Goal: Task Accomplishment & Management: Manage account settings

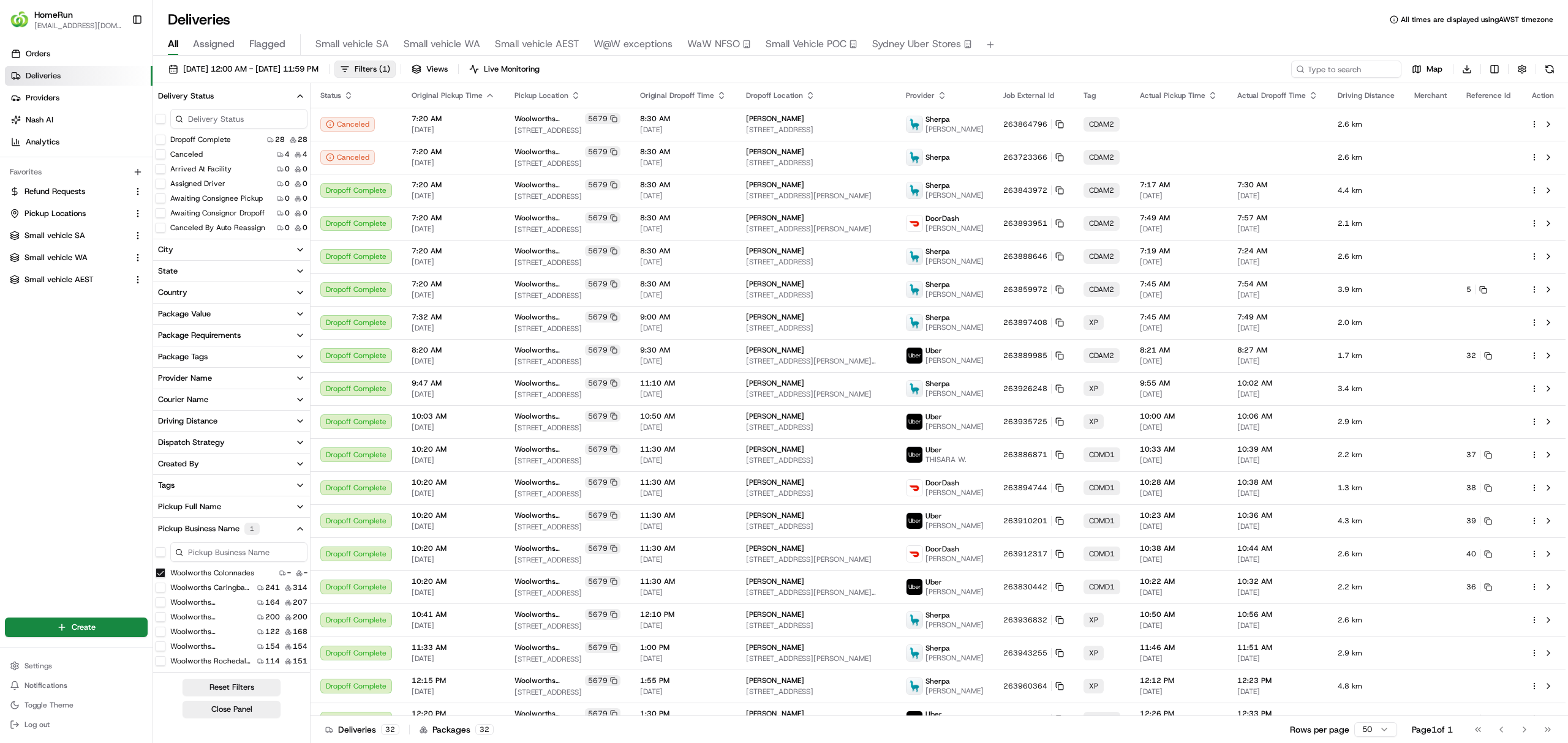
click at [545, 43] on html "HomeRun ewilliams1@woolworths.com.au Toggle Sidebar Orders Deliveries Providers…" at bounding box center [784, 371] width 1568 height 743
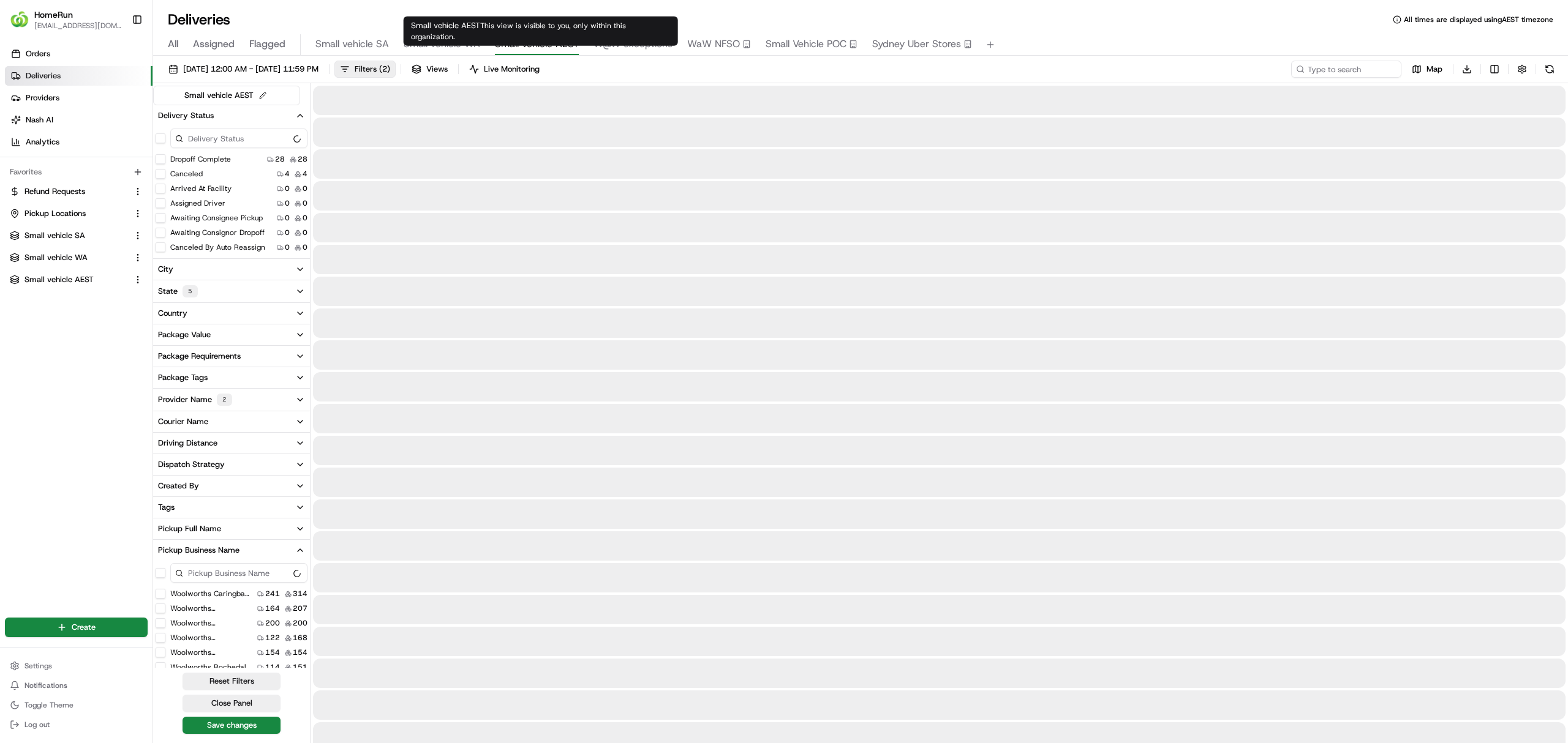
click at [542, 39] on span "Small vehicle AEST" at bounding box center [537, 44] width 84 height 15
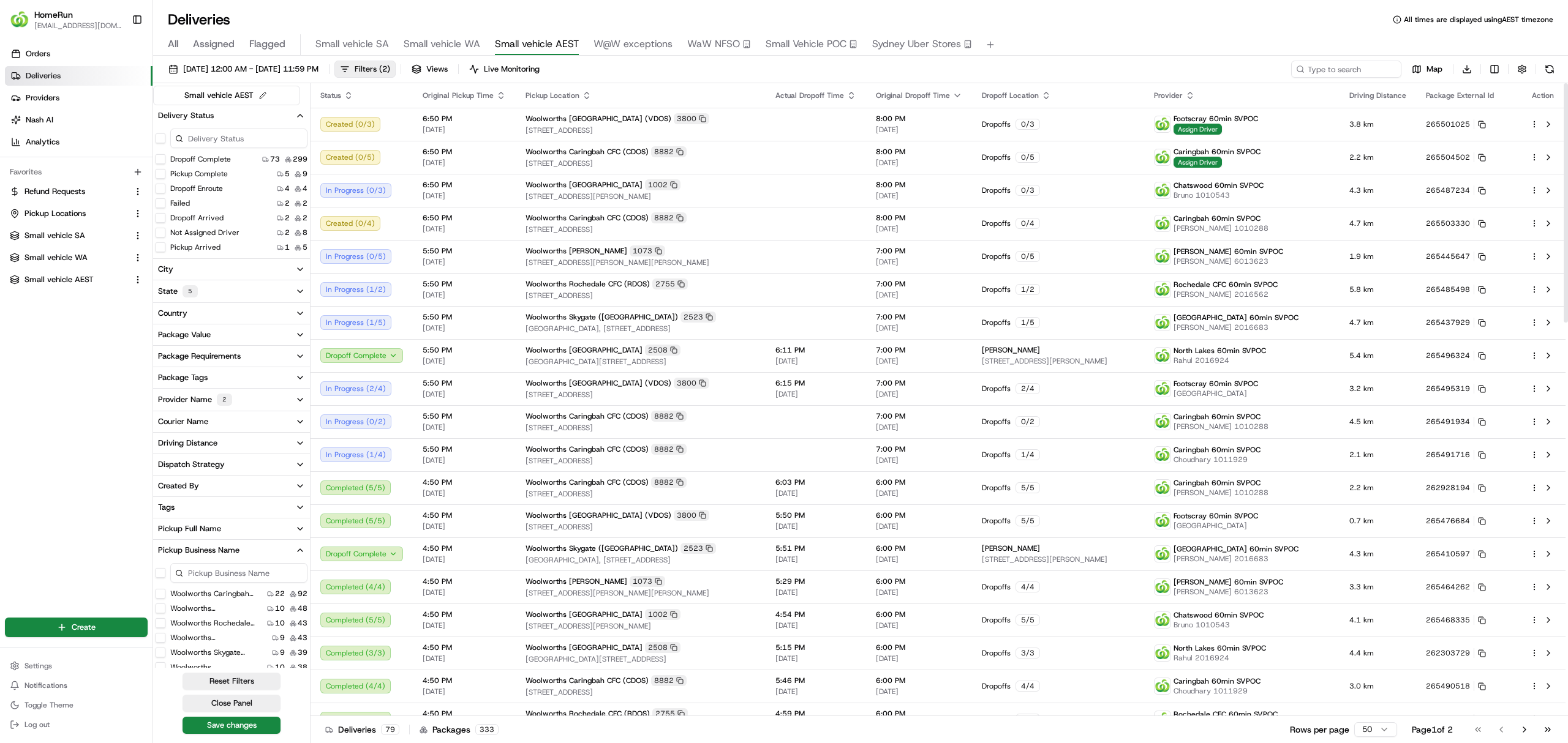
click at [390, 70] on span "Filters ( 2 )" at bounding box center [372, 69] width 36 height 11
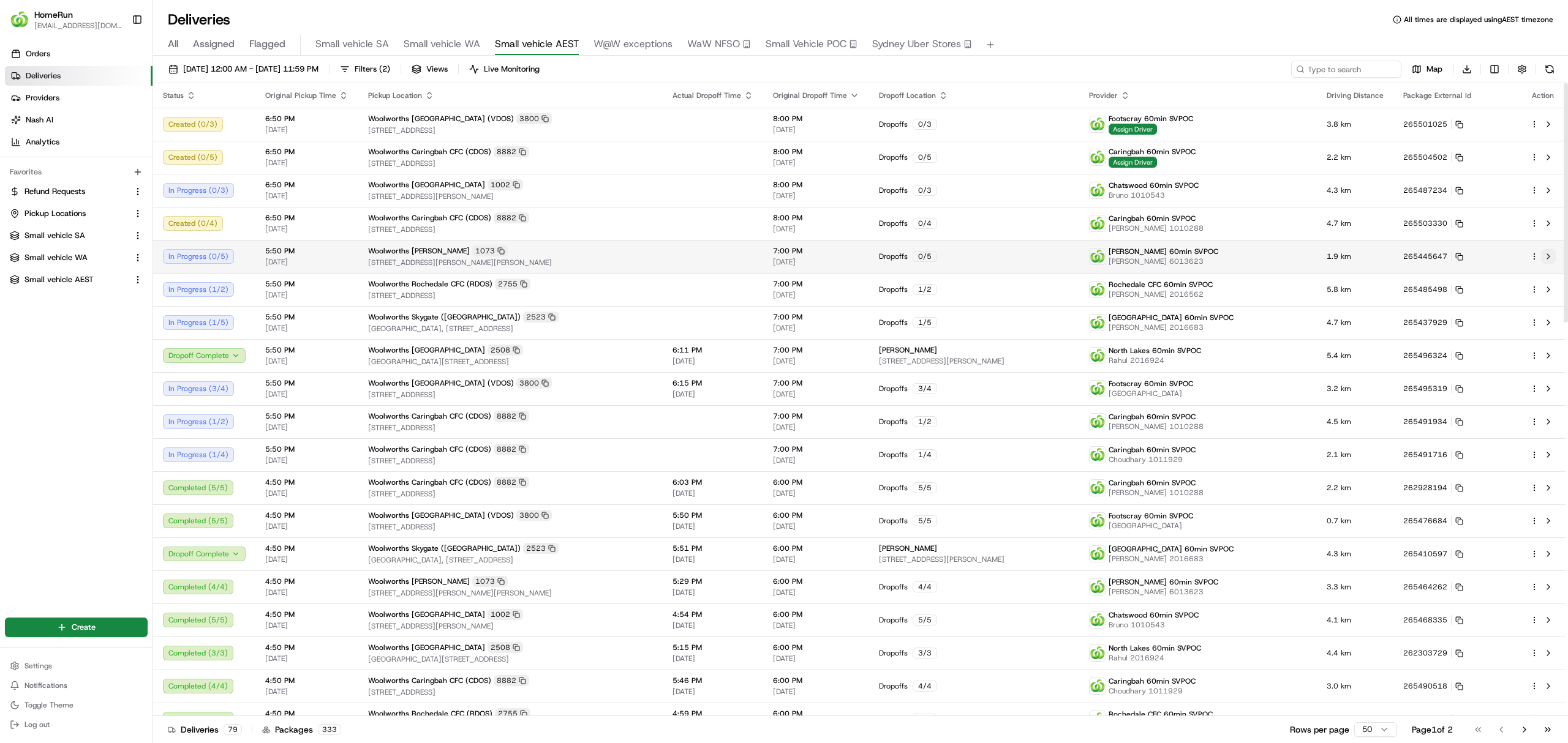
click at [1551, 254] on button at bounding box center [1548, 256] width 15 height 15
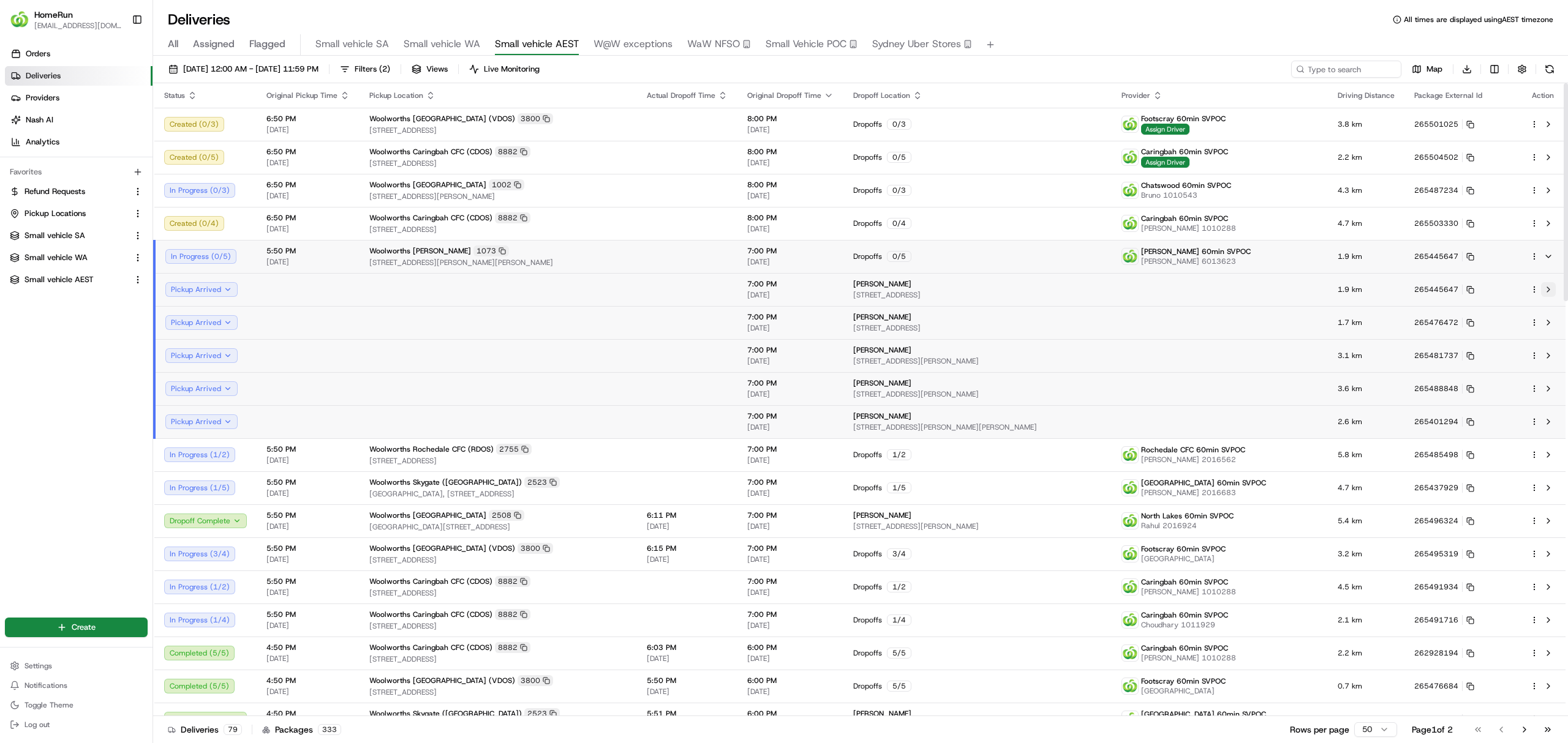
click at [1548, 283] on button at bounding box center [1548, 289] width 15 height 15
click at [1552, 253] on button at bounding box center [1548, 256] width 15 height 15
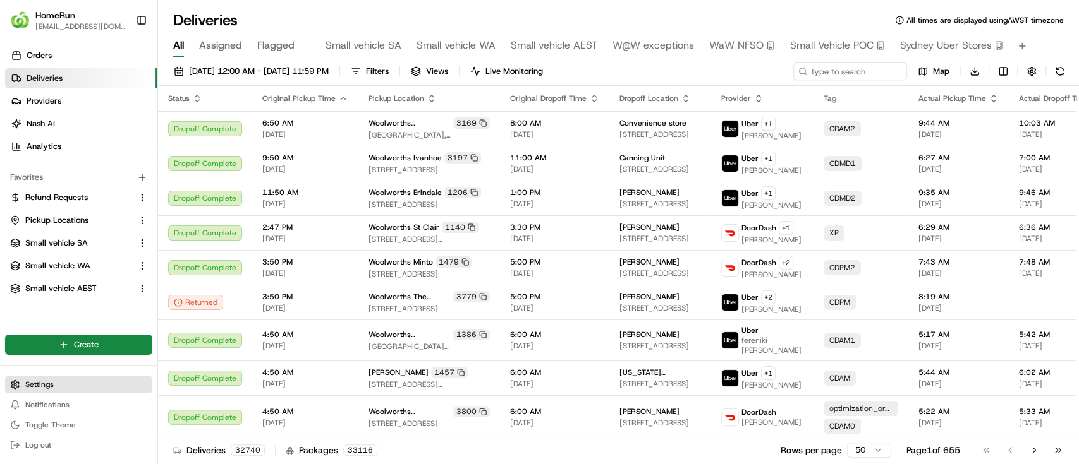
click at [35, 382] on span "Settings" at bounding box center [39, 385] width 28 height 10
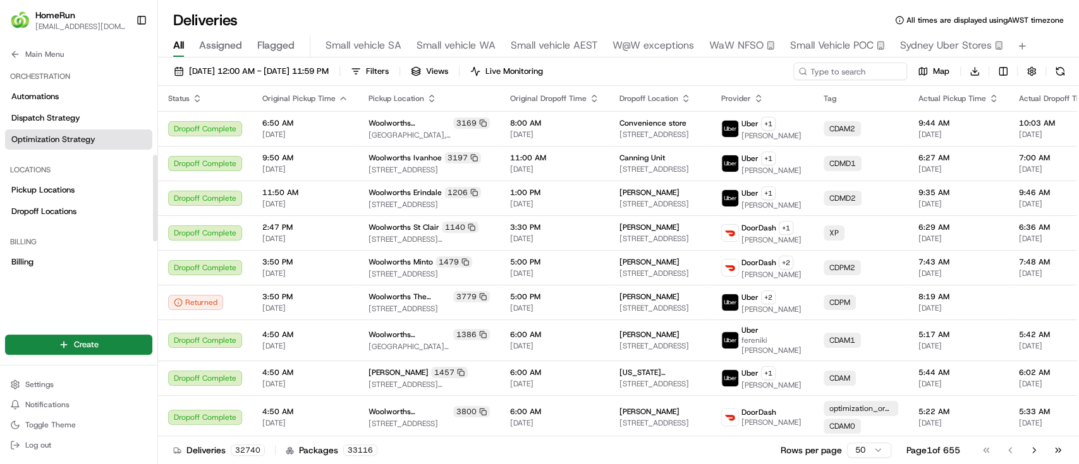
scroll to position [138, 0]
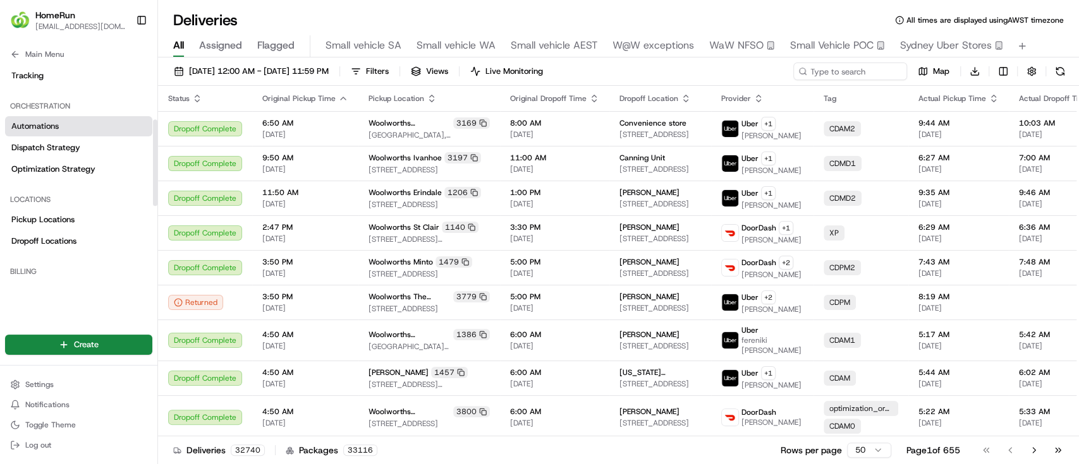
click at [25, 121] on span "Automations" at bounding box center [34, 126] width 47 height 11
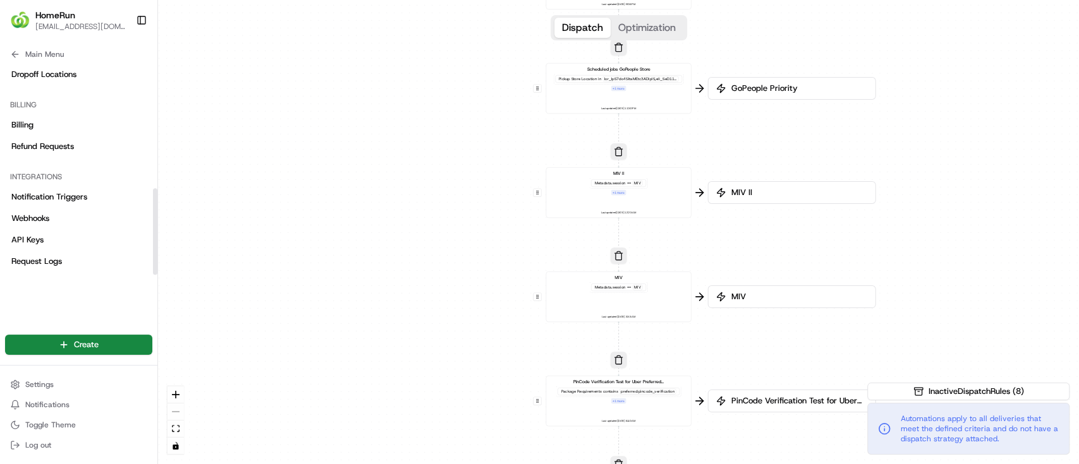
scroll to position [306, 0]
click at [38, 186] on link "Notification Triggers" at bounding box center [78, 195] width 147 height 20
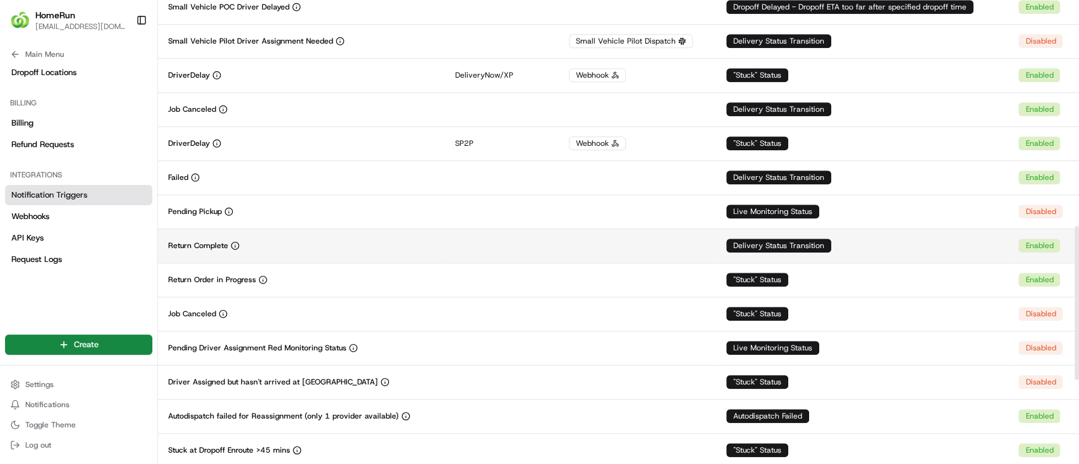
scroll to position [680, 0]
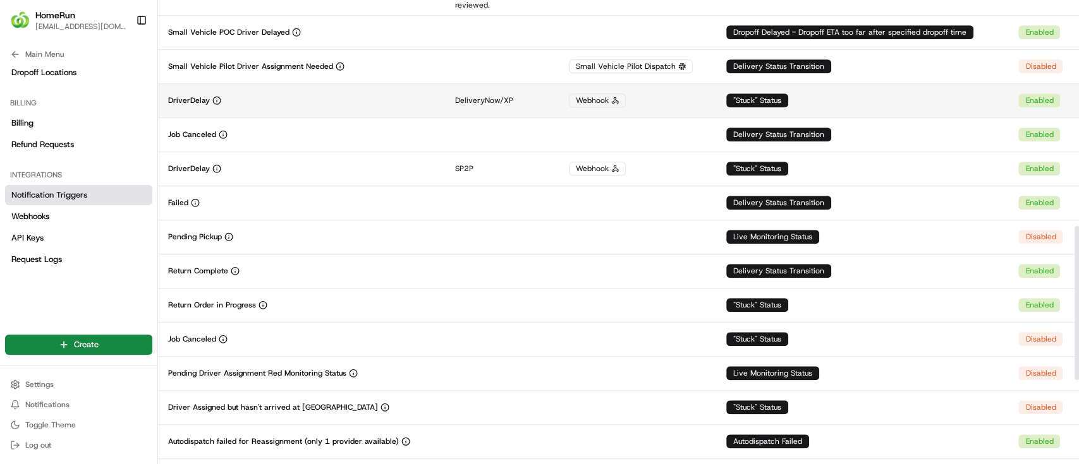
click at [317, 98] on div "DriverDelay" at bounding box center [301, 100] width 267 height 10
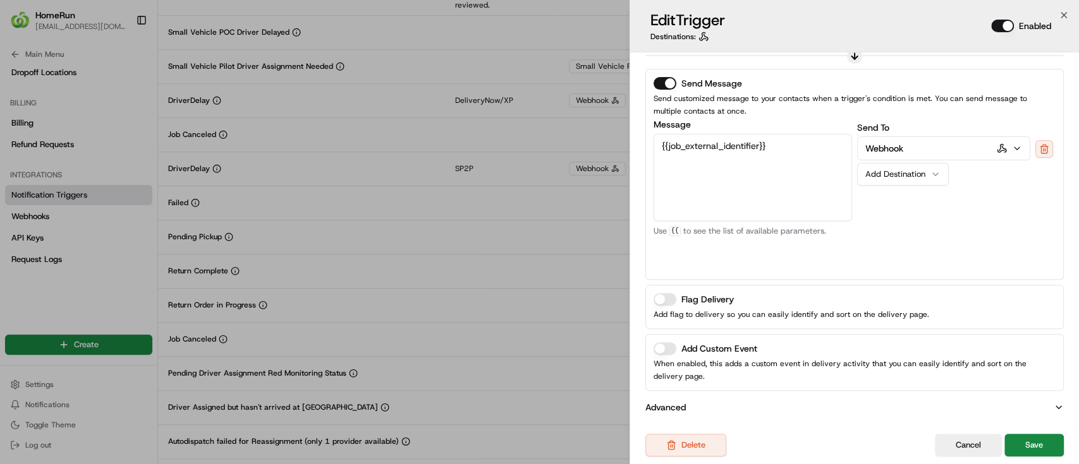
scroll to position [255, 0]
click at [1056, 401] on icon "button" at bounding box center [1058, 406] width 10 height 10
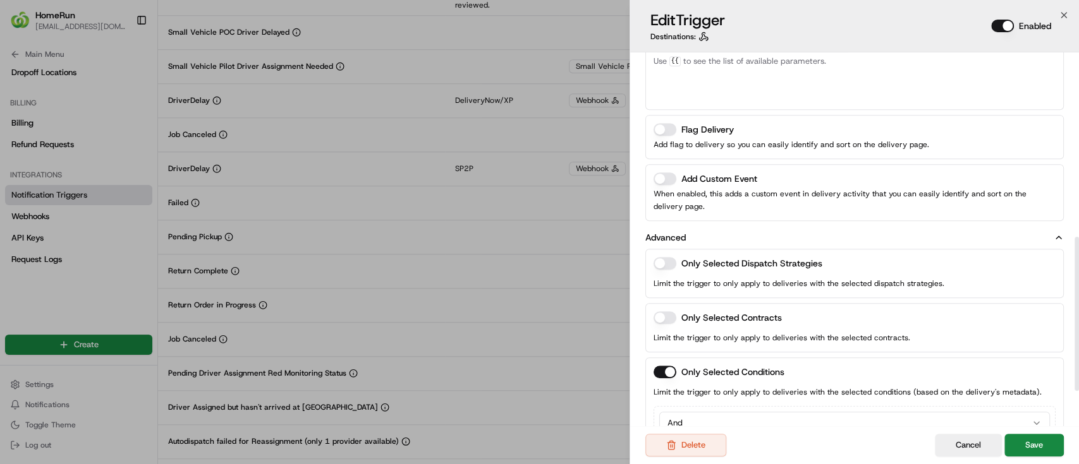
scroll to position [447, 0]
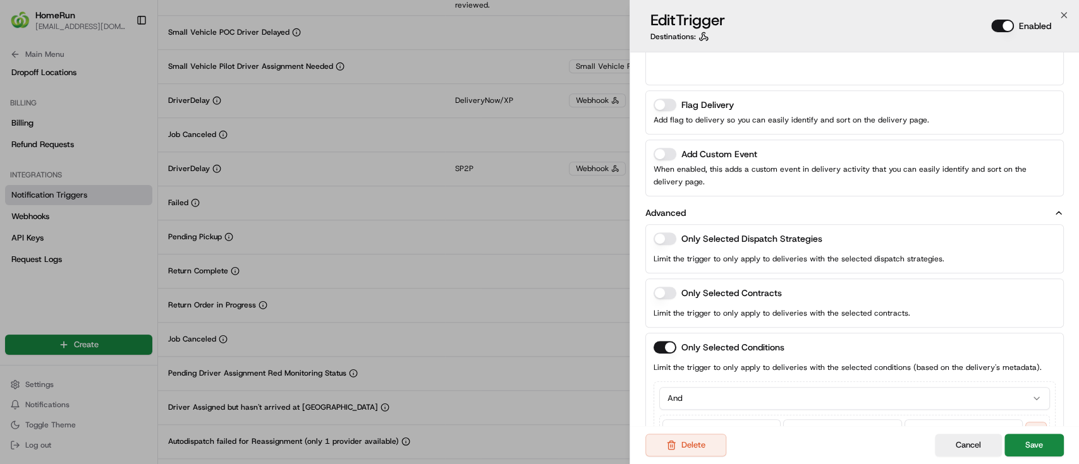
click at [672, 295] on button "button" at bounding box center [664, 293] width 23 height 13
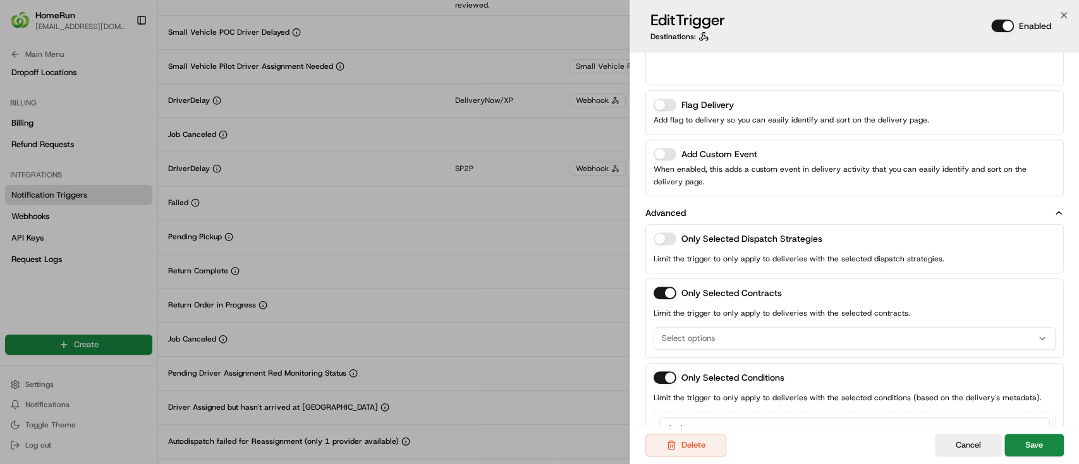
click at [1045, 337] on icon "button" at bounding box center [1042, 339] width 10 height 10
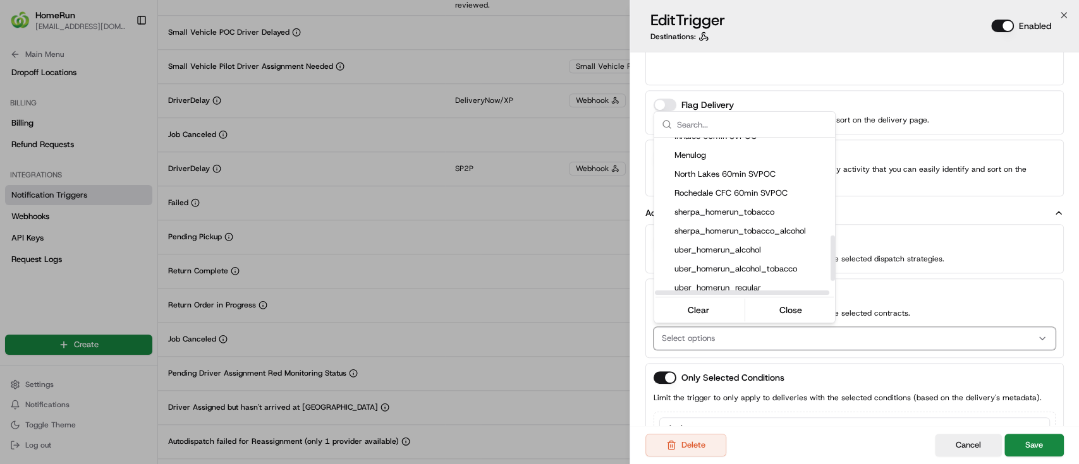
scroll to position [392, 0]
click at [964, 301] on div at bounding box center [539, 232] width 1079 height 464
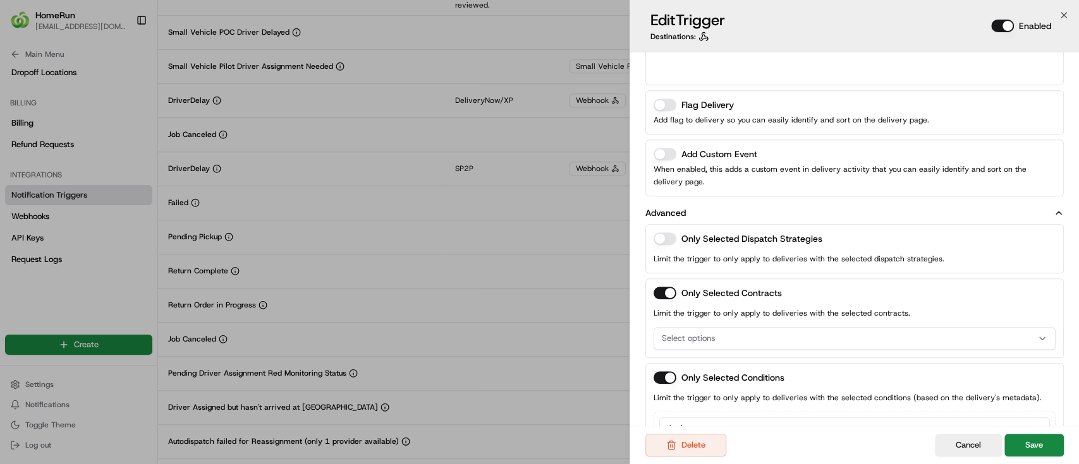
click at [662, 292] on button "button" at bounding box center [664, 293] width 23 height 13
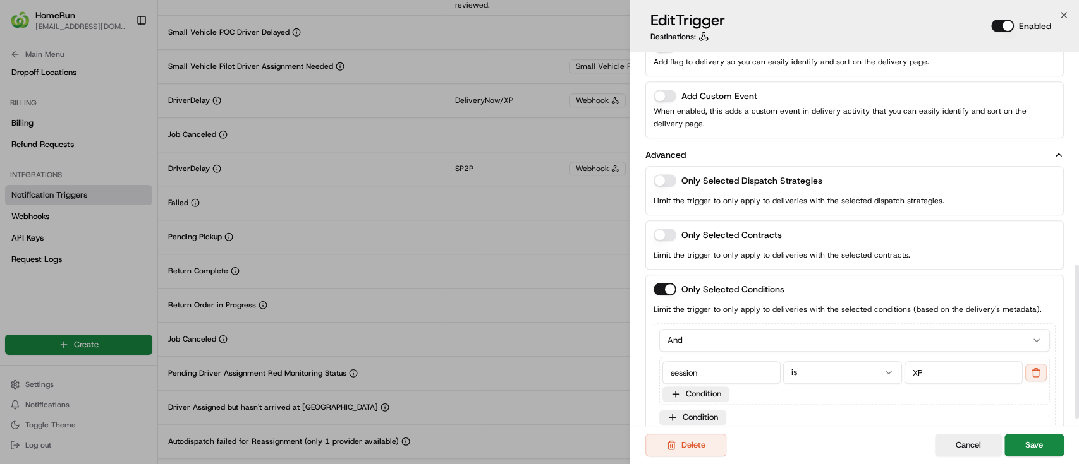
scroll to position [531, 0]
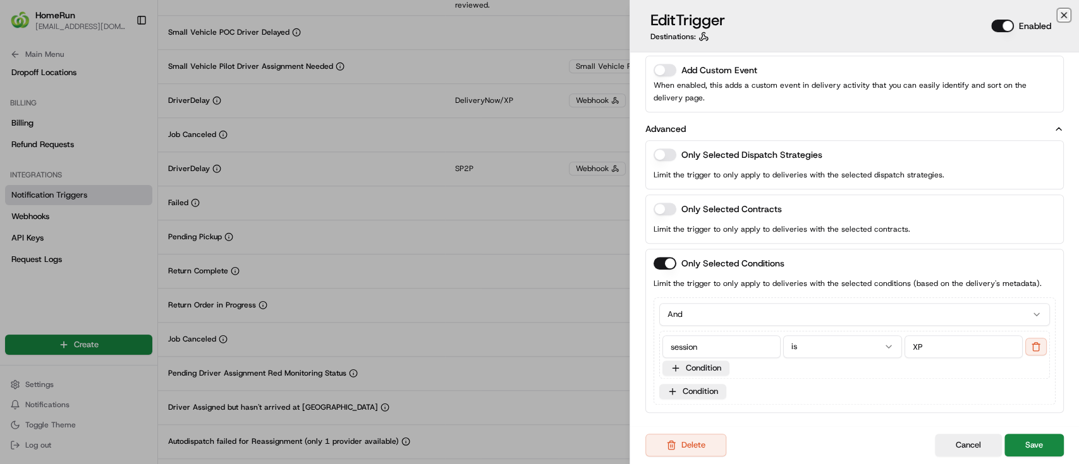
click at [1063, 12] on icon "button" at bounding box center [1063, 15] width 10 height 10
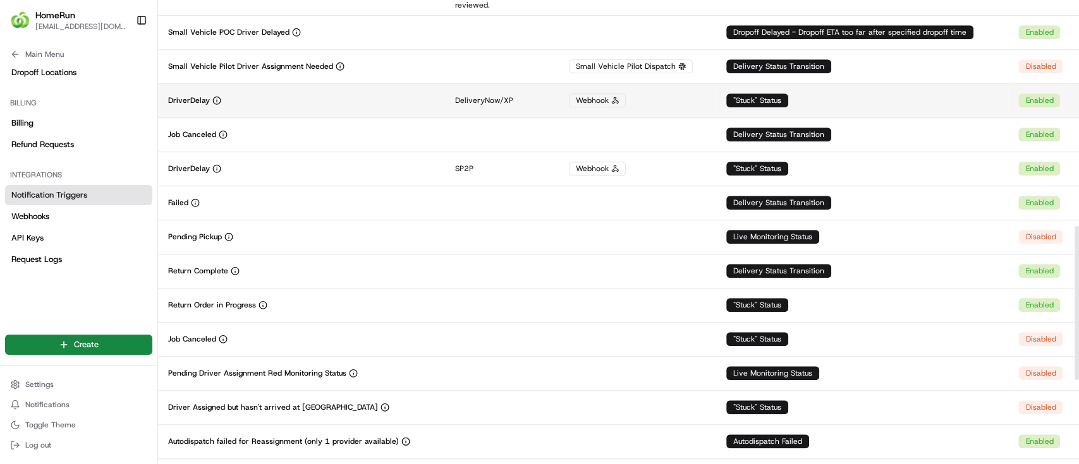
click at [765, 95] on div ""Stuck" Status" at bounding box center [757, 101] width 62 height 14
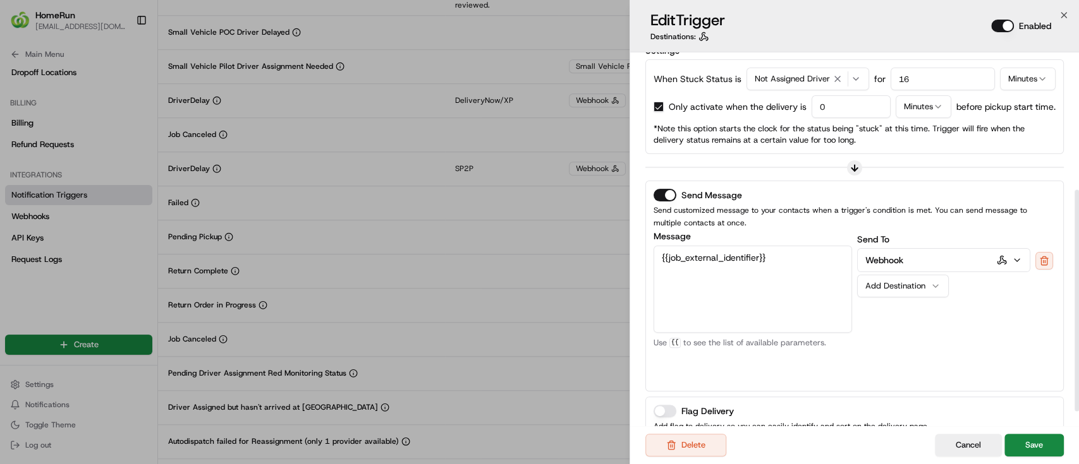
scroll to position [255, 0]
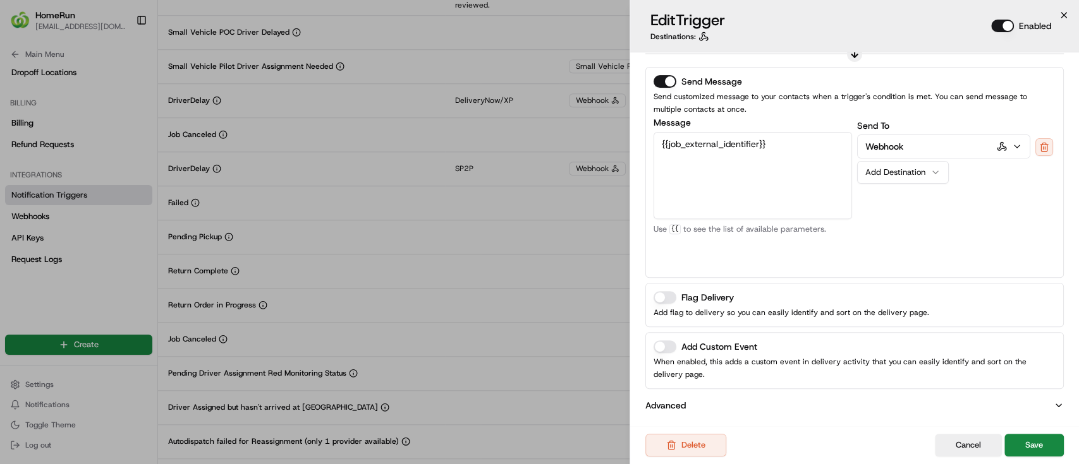
click at [1062, 11] on icon "button" at bounding box center [1063, 15] width 10 height 10
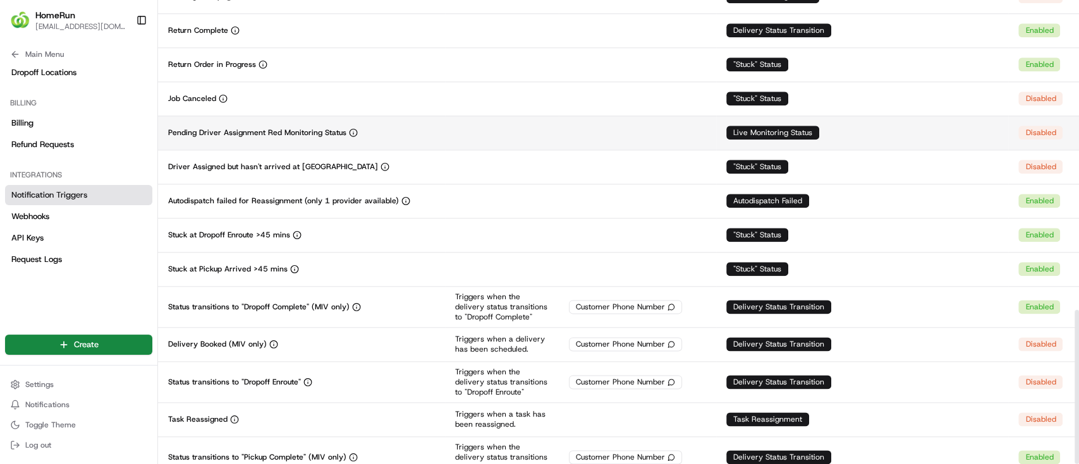
scroll to position [933, 0]
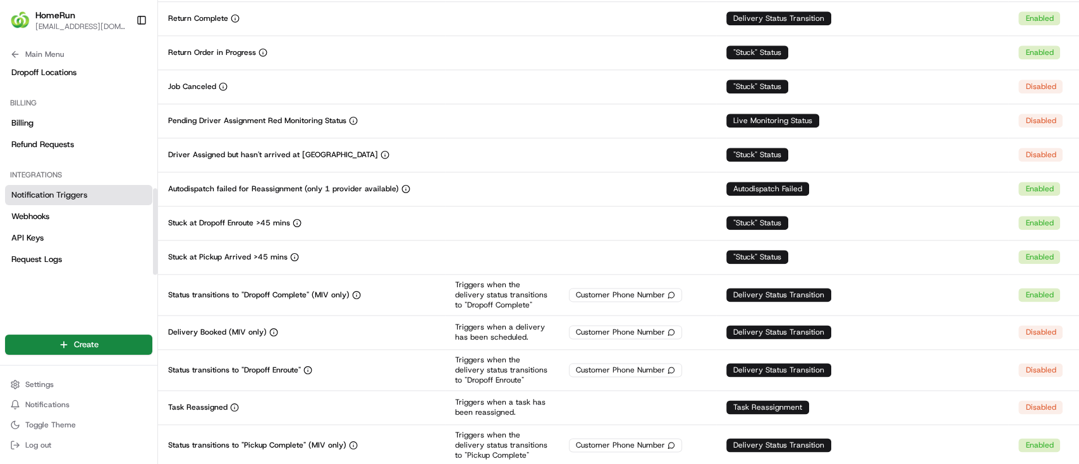
click at [35, 205] on div "Notification Triggers Webhooks API Keys Request Logs" at bounding box center [78, 227] width 147 height 85
click at [32, 217] on span "Webhooks" at bounding box center [30, 216] width 38 height 11
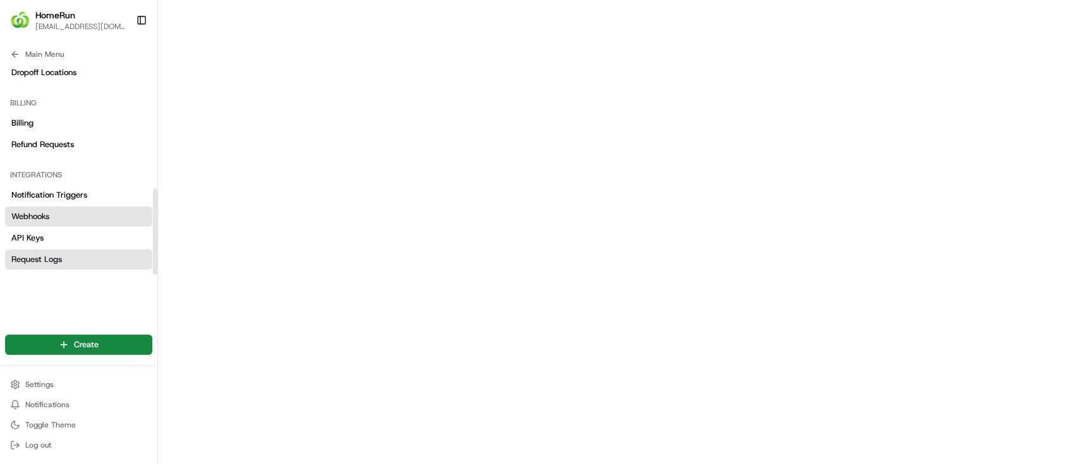
click at [18, 254] on span "Request Logs" at bounding box center [36, 259] width 51 height 11
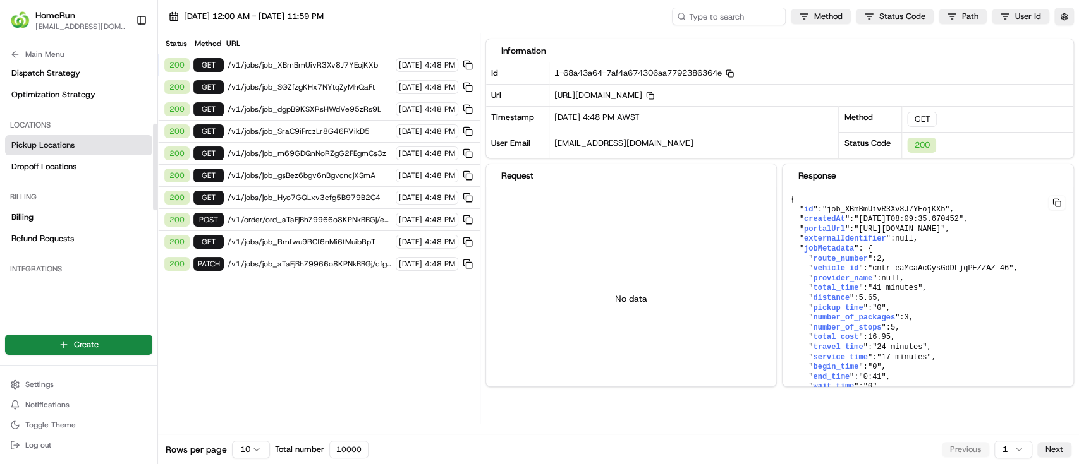
scroll to position [138, 0]
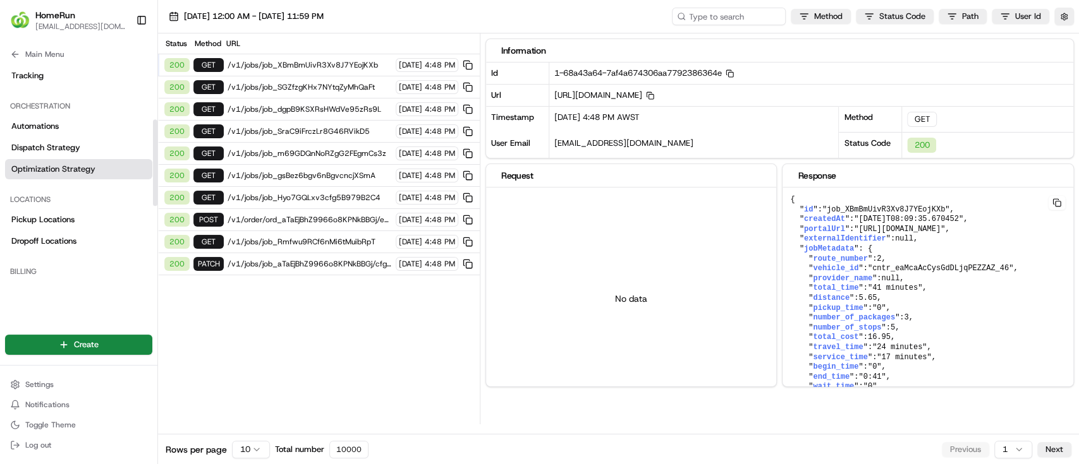
click at [37, 162] on link "Optimization Strategy" at bounding box center [78, 169] width 147 height 20
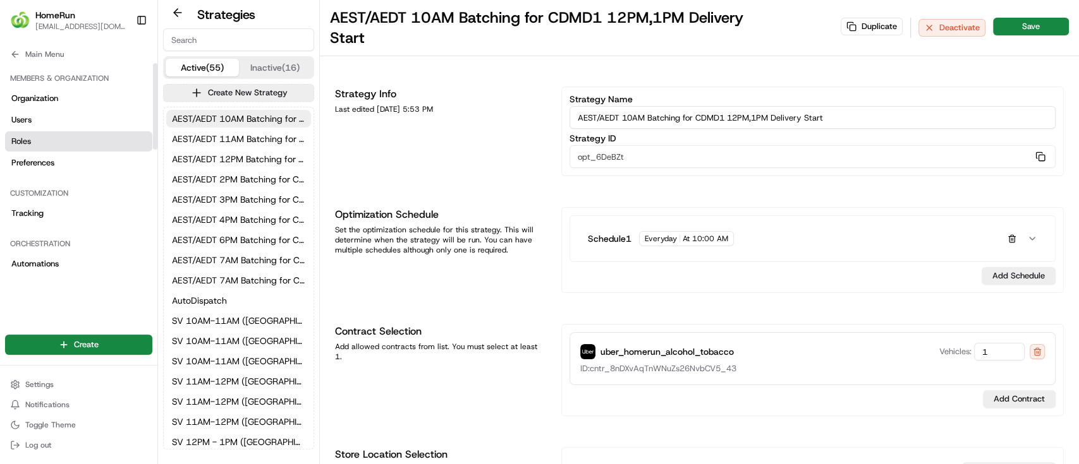
scroll to position [168, 0]
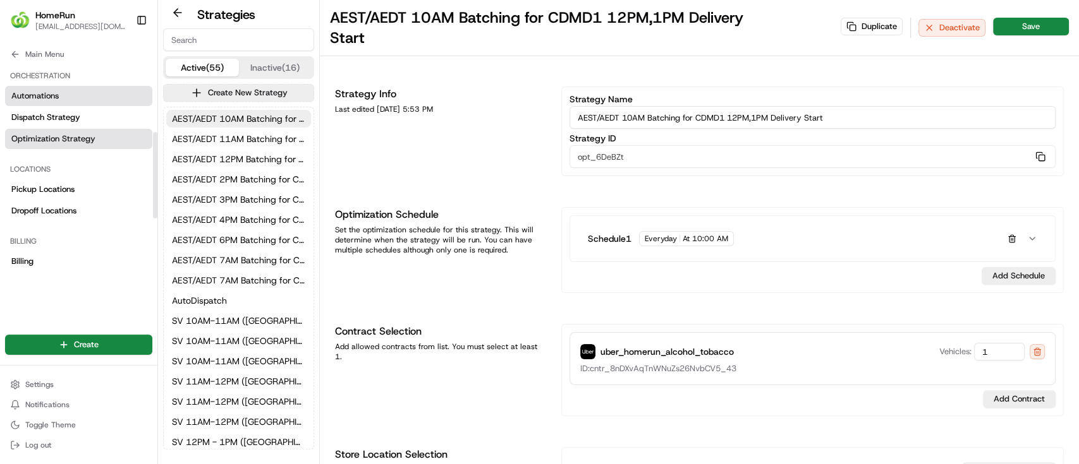
click at [19, 90] on span "Automations" at bounding box center [34, 95] width 47 height 11
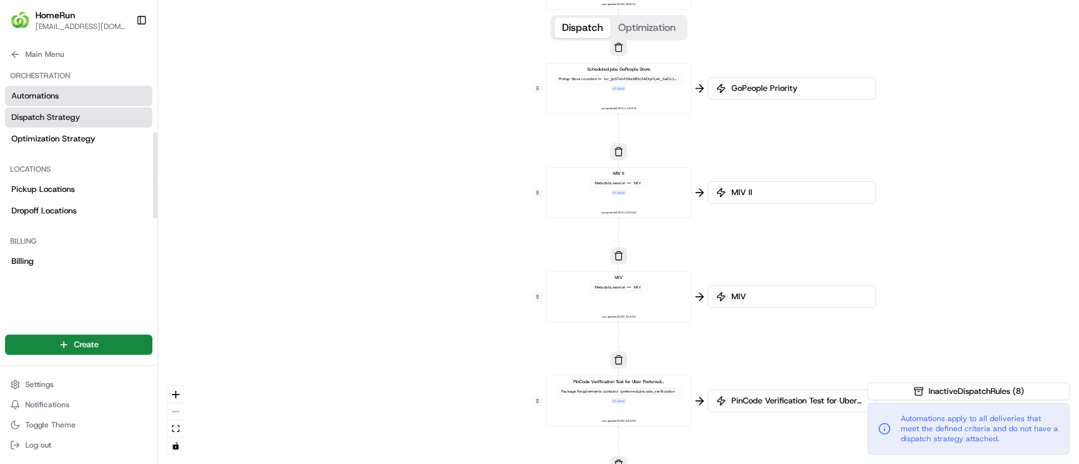
click at [26, 113] on span "Dispatch Strategy" at bounding box center [45, 117] width 69 height 11
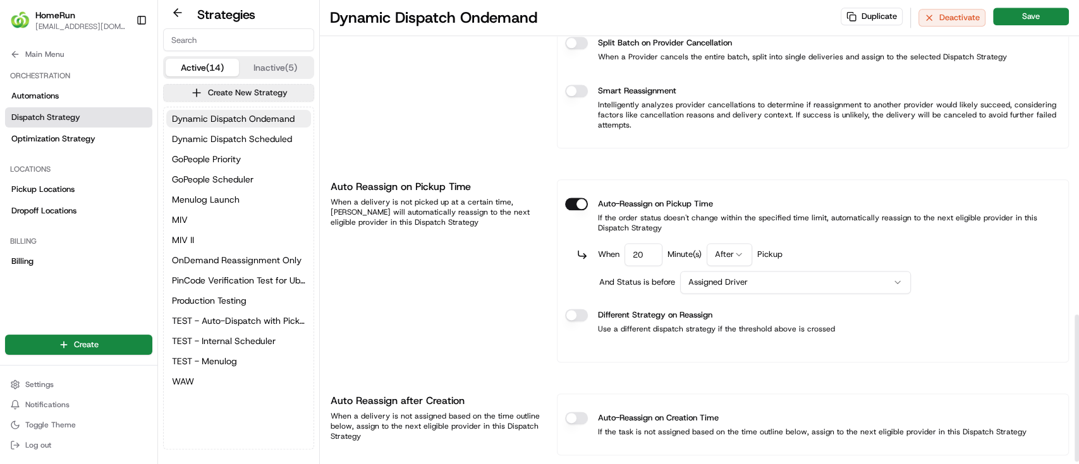
scroll to position [1002, 0]
